Goal: Transaction & Acquisition: Purchase product/service

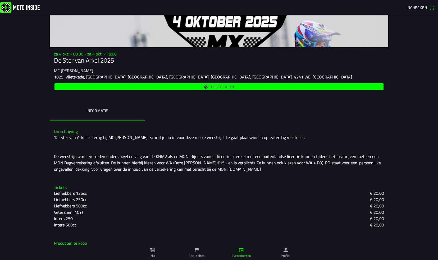
scroll to position [63, 0]
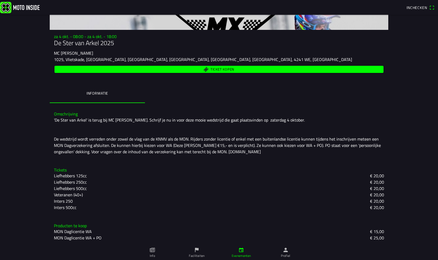
click at [222, 71] on span "Ticket kopen" at bounding box center [222, 69] width 24 height 3
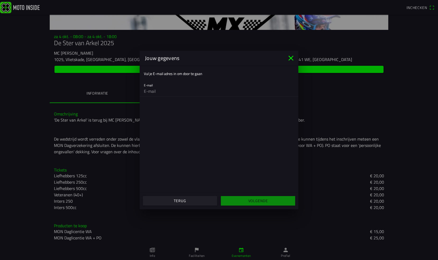
click at [147, 90] on input "email" at bounding box center [219, 91] width 150 height 11
type input "[EMAIL_ADDRESS][DOMAIN_NAME]"
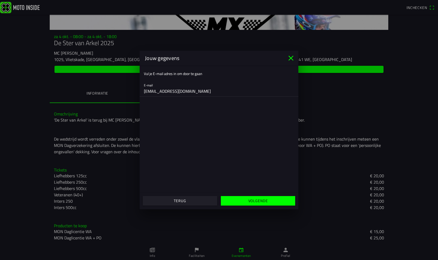
click at [246, 199] on span "Volgende" at bounding box center [258, 201] width 66 height 10
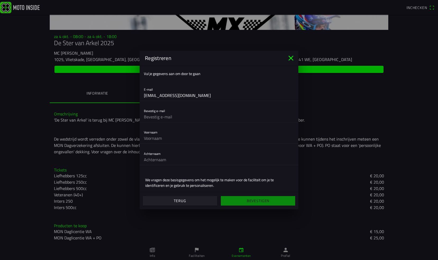
click at [171, 117] on input "text" at bounding box center [219, 117] width 150 height 11
type input "[EMAIL_ADDRESS][DOMAIN_NAME]"
type input "[PERSON_NAME]"
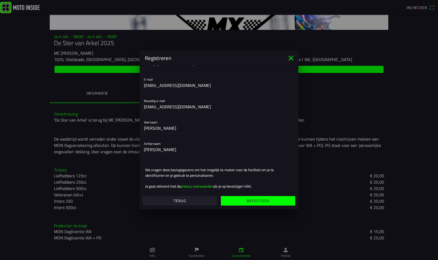
scroll to position [16, 0]
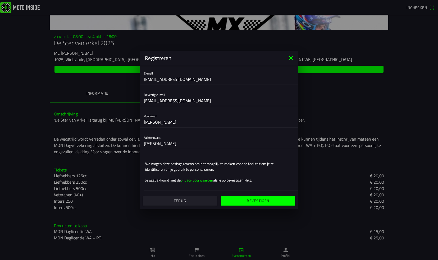
click at [262, 204] on span "Bevestigen" at bounding box center [258, 201] width 66 height 10
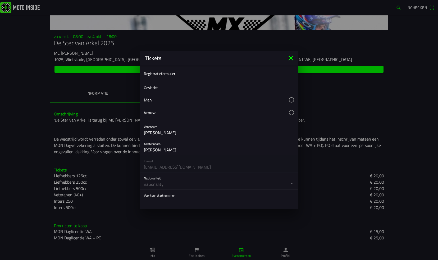
click at [287, 101] on button "button" at bounding box center [221, 100] width 154 height 12
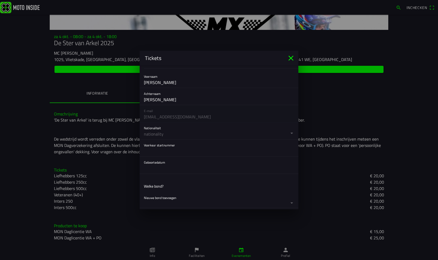
scroll to position [53, 0]
click at [187, 112] on div "E-mail [EMAIL_ADDRESS][DOMAIN_NAME]" at bounding box center [219, 111] width 159 height 17
click at [171, 132] on button "button" at bounding box center [221, 128] width 154 height 17
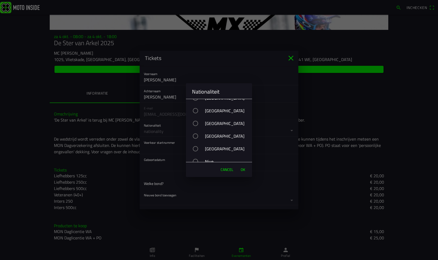
scroll to position [1982, 0]
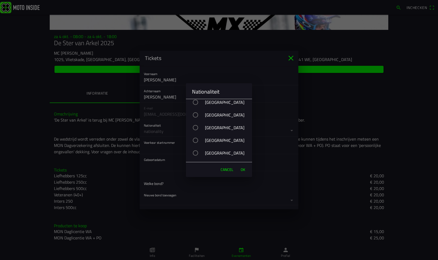
click at [195, 114] on div "button" at bounding box center [195, 114] width 5 height 5
click at [245, 170] on span "OK" at bounding box center [243, 169] width 4 height 5
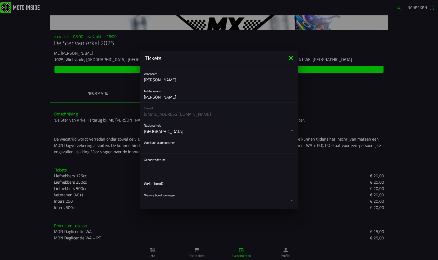
click at [172, 148] on input "text" at bounding box center [219, 148] width 150 height 11
type input "910"
click at [159, 164] on button "button" at bounding box center [221, 162] width 154 height 17
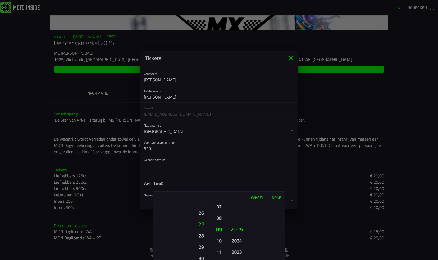
drag, startPoint x: 202, startPoint y: 237, endPoint x: 203, endPoint y: 175, distance: 62.1
click at [203, 176] on ion-picker "Cancel Done 01 02 03 04 05 06 07 08 09 10 11 12 13 14 15 16 17 18 19 20 21 22 2…" at bounding box center [219, 130] width 438 height 260
click at [202, 251] on button "30" at bounding box center [201, 251] width 15 height 9
click at [222, 218] on button "08" at bounding box center [218, 217] width 7 height 9
drag, startPoint x: 237, startPoint y: 246, endPoint x: 237, endPoint y: 198, distance: 47.8
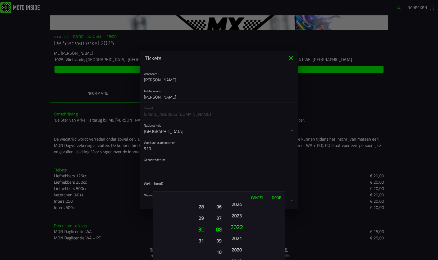
click at [237, 197] on div "Cancel Done 01 02 03 04 05 06 07 08 09 10 11 12 13 14 15 16 17 18 19 20 21 22 2…" at bounding box center [219, 225] width 132 height 69
drag, startPoint x: 236, startPoint y: 247, endPoint x: 240, endPoint y: 199, distance: 48.3
click at [240, 199] on div "Cancel Done 01 02 03 04 05 06 07 08 09 10 11 12 13 14 15 16 17 18 19 20 21 22 2…" at bounding box center [219, 225] width 132 height 69
drag, startPoint x: 241, startPoint y: 246, endPoint x: 241, endPoint y: 200, distance: 45.5
click at [241, 200] on div "Cancel Done 01 02 03 04 05 06 07 08 09 10 11 12 13 14 15 16 17 18 19 20 21 22 2…" at bounding box center [219, 225] width 132 height 69
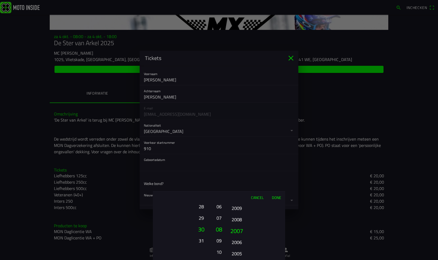
drag, startPoint x: 238, startPoint y: 250, endPoint x: 236, endPoint y: 203, distance: 47.1
click at [236, 205] on button "2009" at bounding box center [236, 208] width 15 height 9
drag, startPoint x: 237, startPoint y: 247, endPoint x: 237, endPoint y: 174, distance: 72.4
click at [237, 174] on ion-picker "Cancel Done 01 02 03 04 05 06 07 08 09 10 11 12 13 14 15 16 17 18 19 20 21 22 2…" at bounding box center [219, 130] width 438 height 260
click at [238, 215] on button "1999" at bounding box center [236, 217] width 15 height 9
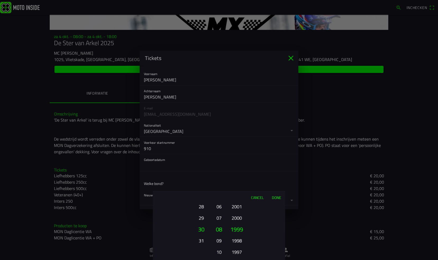
click at [277, 196] on button "Done" at bounding box center [276, 198] width 17 height 12
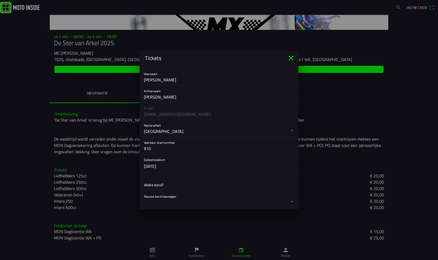
click at [239, 195] on button "button" at bounding box center [221, 199] width 154 height 16
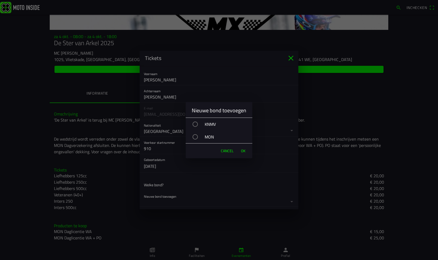
click at [196, 123] on div "button" at bounding box center [194, 124] width 5 height 5
click at [243, 150] on span "OK" at bounding box center [243, 150] width 4 height 5
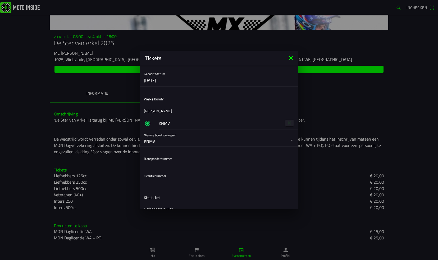
scroll to position [165, 0]
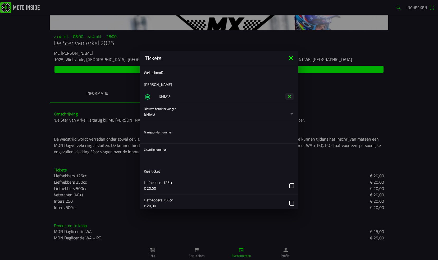
click at [169, 138] on input "text" at bounding box center [219, 138] width 150 height 11
type input "1888435"
click at [153, 156] on input "text" at bounding box center [219, 155] width 150 height 11
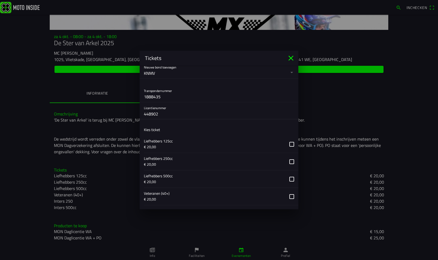
scroll to position [218, 0]
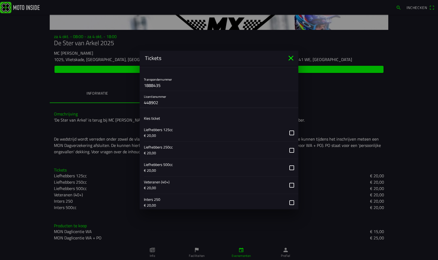
type input "448902"
click at [288, 166] on button "button" at bounding box center [221, 167] width 154 height 17
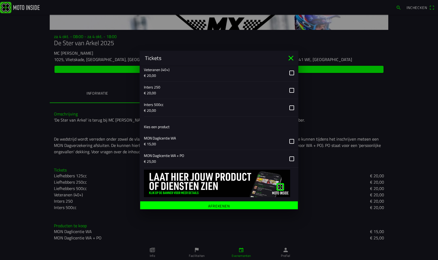
scroll to position [331, 0]
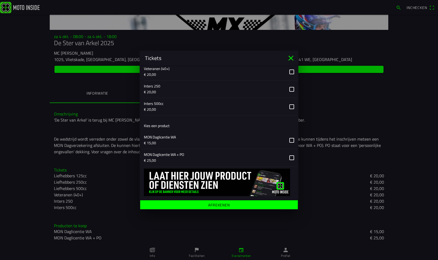
click at [244, 201] on span "Afrekenen" at bounding box center [218, 205] width 149 height 10
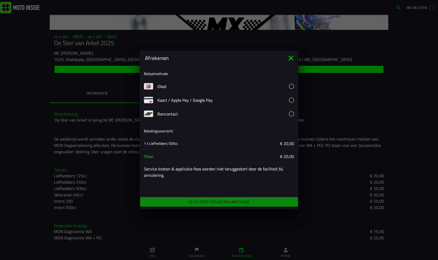
click at [292, 88] on button "button" at bounding box center [227, 86] width 141 height 13
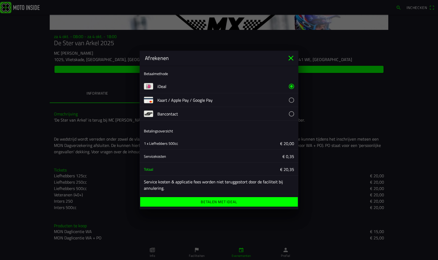
click at [213, 198] on span "Betalen met iDeal" at bounding box center [218, 202] width 149 height 10
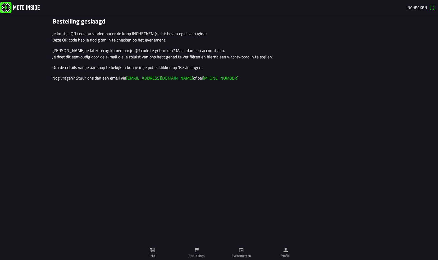
click at [428, 9] on ion-text "Inchecken" at bounding box center [417, 8] width 23 height 4
